Goal: Register for event/course

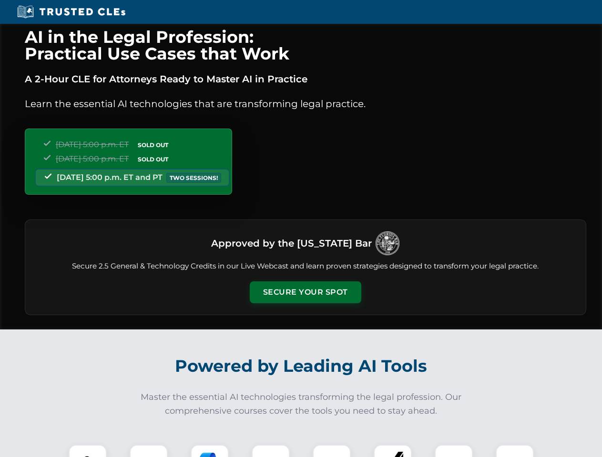
click at [305, 292] on button "Secure Your Spot" at bounding box center [305, 292] width 111 height 22
click at [88, 451] on img at bounding box center [88, 464] width 28 height 28
